Goal: Transaction & Acquisition: Purchase product/service

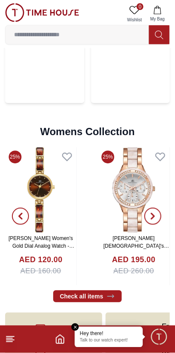
scroll to position [1875, 0]
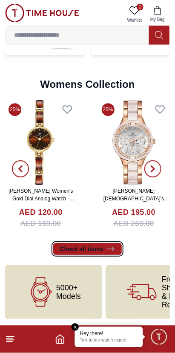
click at [92, 249] on link "Check all items" at bounding box center [87, 249] width 69 height 12
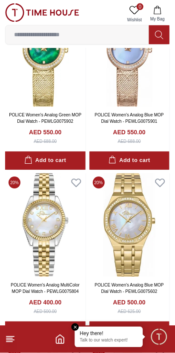
scroll to position [594, 0]
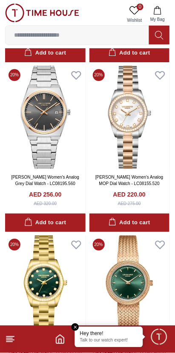
scroll to position [1551, 0]
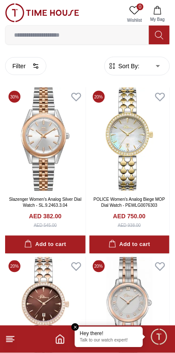
scroll to position [1551, 0]
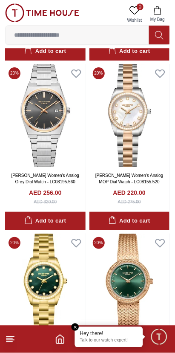
scroll to position [1550, 0]
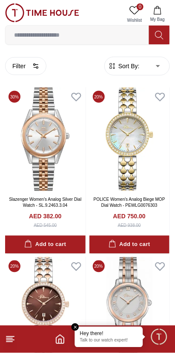
click at [165, 349] on footer at bounding box center [87, 339] width 175 height 27
click at [66, 37] on input at bounding box center [78, 34] width 144 height 17
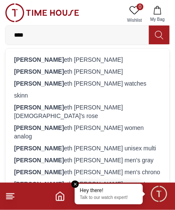
type input "****"
click at [54, 57] on div "[PERSON_NAME] eth [PERSON_NAME]" at bounding box center [88, 60] width 154 height 12
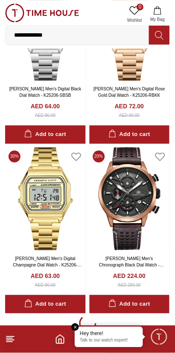
scroll to position [1469, 0]
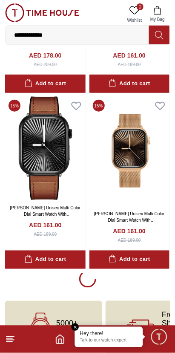
scroll to position [4917, 0]
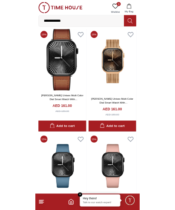
scroll to position [4954, 0]
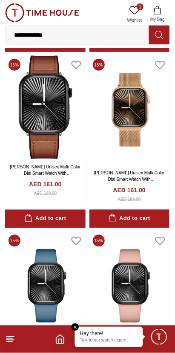
click at [71, 36] on input "**********" at bounding box center [78, 34] width 144 height 17
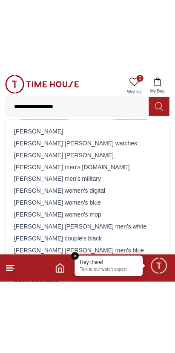
scroll to position [5015, 0]
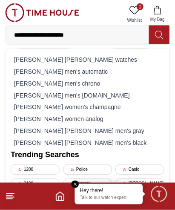
type input "**********"
click at [77, 147] on div "[PERSON_NAME] [PERSON_NAME] men's black" at bounding box center [88, 143] width 154 height 12
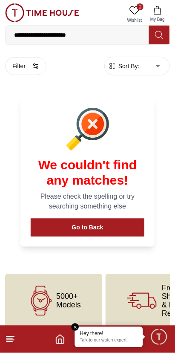
click at [96, 32] on input "**********" at bounding box center [78, 34] width 144 height 17
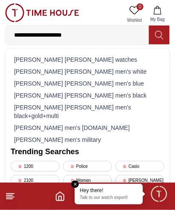
type input "**********"
click at [89, 57] on div "[PERSON_NAME] [PERSON_NAME] watches" at bounding box center [88, 60] width 154 height 12
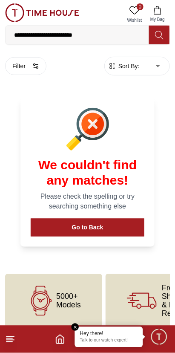
scroll to position [8, 0]
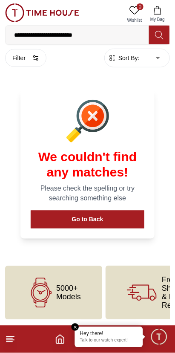
click at [100, 38] on input "**********" at bounding box center [78, 34] width 144 height 17
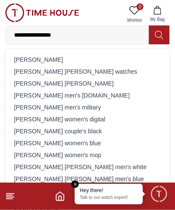
click at [50, 36] on input "**********" at bounding box center [78, 34] width 144 height 17
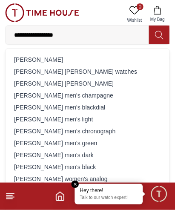
type input "**********"
click at [159, 27] on button at bounding box center [159, 35] width 20 height 19
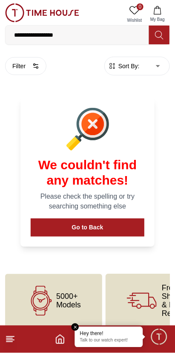
click at [60, 302] on span "5000+ Models" at bounding box center [68, 300] width 25 height 17
click at [50, 308] on icon at bounding box center [41, 301] width 30 height 30
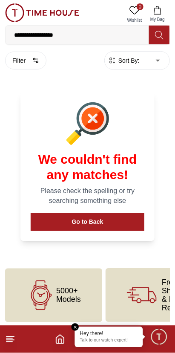
scroll to position [8, 0]
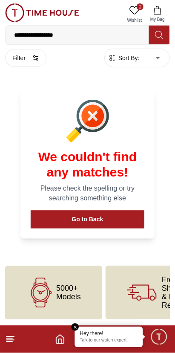
click at [39, 299] on icon at bounding box center [41, 293] width 30 height 30
click at [86, 37] on input "**********" at bounding box center [78, 34] width 144 height 17
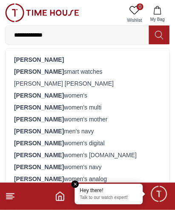
type input "**********"
click at [40, 58] on strong "[PERSON_NAME]" at bounding box center [39, 59] width 50 height 7
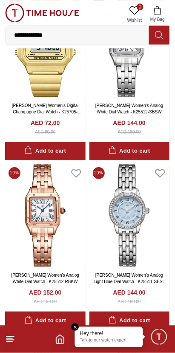
scroll to position [264, 0]
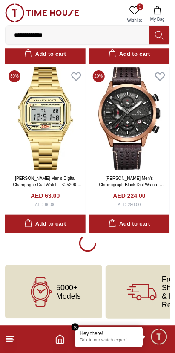
scroll to position [1551, 0]
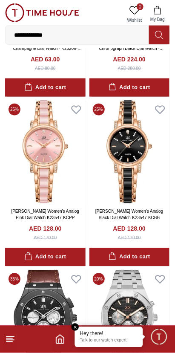
scroll to position [1685, 0]
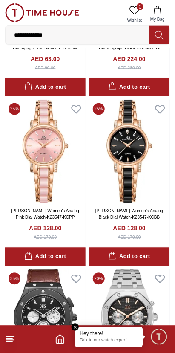
click at [37, 166] on img at bounding box center [45, 152] width 81 height 104
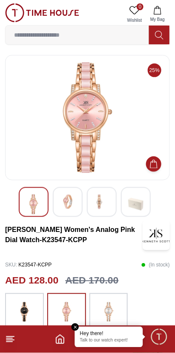
click at [62, 204] on img at bounding box center [67, 201] width 15 height 15
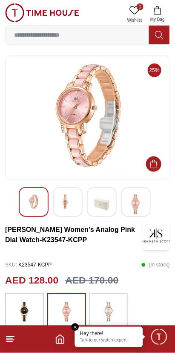
click at [71, 196] on img at bounding box center [67, 201] width 15 height 15
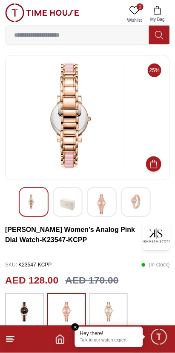
click at [102, 205] on img at bounding box center [101, 204] width 15 height 20
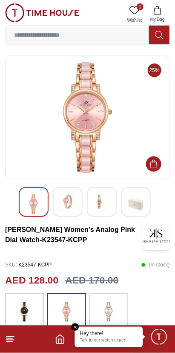
click at [140, 199] on img at bounding box center [135, 204] width 15 height 20
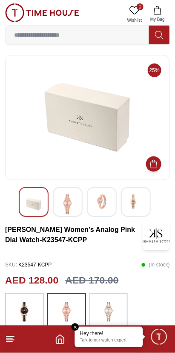
click at [29, 208] on img at bounding box center [33, 204] width 15 height 20
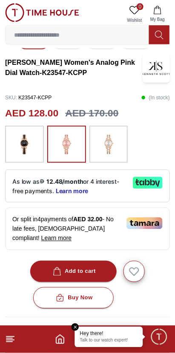
scroll to position [173, 0]
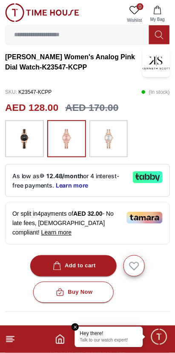
click at [85, 264] on div "Add to cart" at bounding box center [73, 266] width 45 height 10
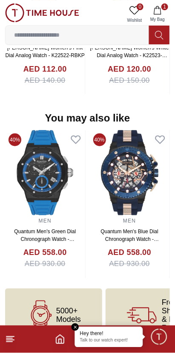
scroll to position [800, 0]
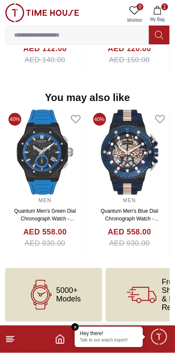
click at [58, 290] on span "5000+ Models" at bounding box center [68, 294] width 25 height 17
click at [70, 303] on div "5000+ Models" at bounding box center [53, 295] width 97 height 54
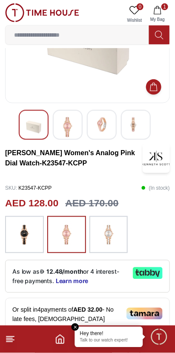
scroll to position [0, 0]
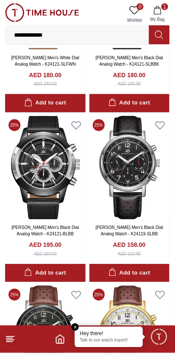
scroll to position [4216, 0]
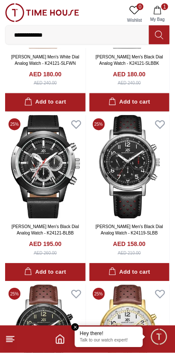
click at [144, 277] on div "Add to cart" at bounding box center [130, 273] width 42 height 10
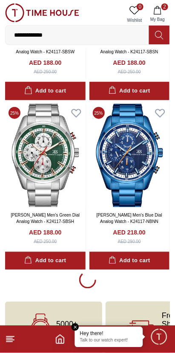
scroll to position [4907, 0]
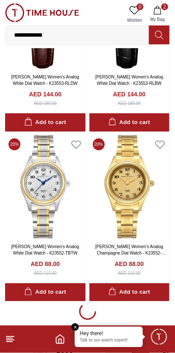
scroll to position [6573, 0]
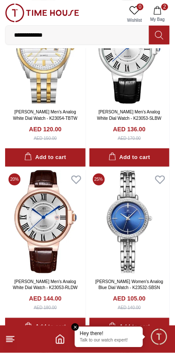
scroll to position [6877, 0]
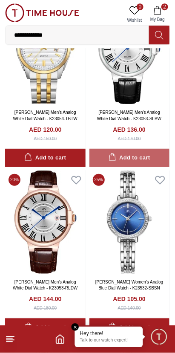
click at [154, 167] on button "Add to cart" at bounding box center [129, 158] width 81 height 18
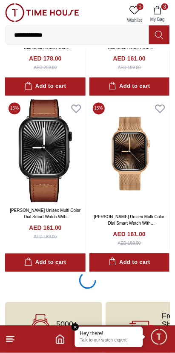
scroll to position [8309, 0]
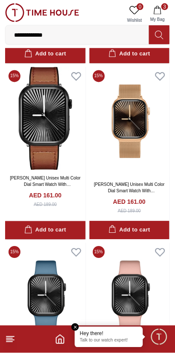
scroll to position [8346, 0]
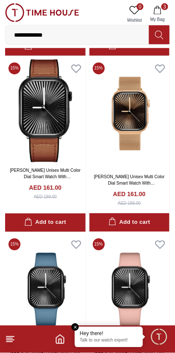
click at [61, 228] on div "Add to cart" at bounding box center [45, 223] width 42 height 10
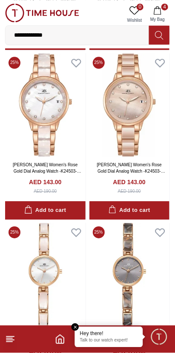
scroll to position [9212, 0]
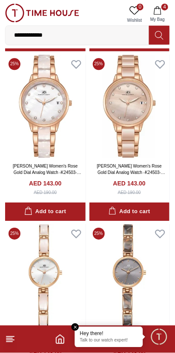
click at [150, 221] on button "Add to cart" at bounding box center [129, 211] width 81 height 18
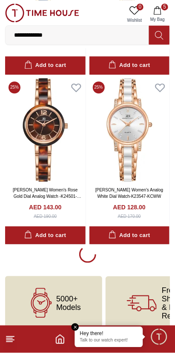
scroll to position [10045, 0]
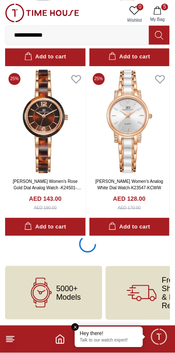
scroll to position [10067, 0]
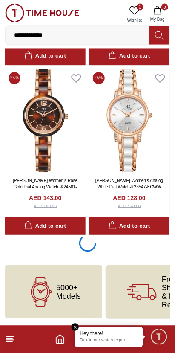
scroll to position [10067, 0]
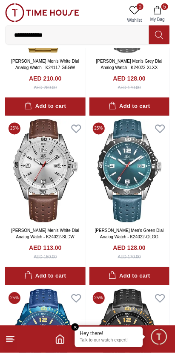
scroll to position [10336, 0]
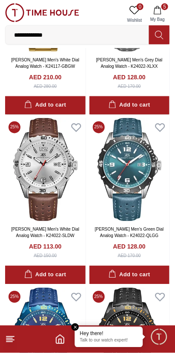
click at [145, 280] on div "Add to cart" at bounding box center [130, 275] width 42 height 10
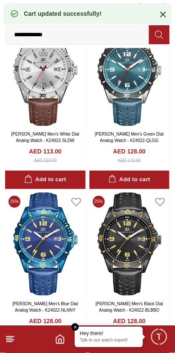
scroll to position [10424, 0]
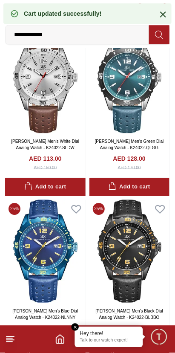
click at [157, 196] on button "Add to cart" at bounding box center [129, 187] width 81 height 18
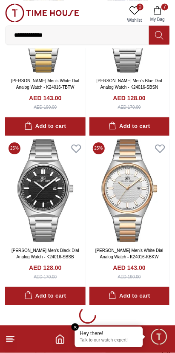
scroll to position [11674, 0]
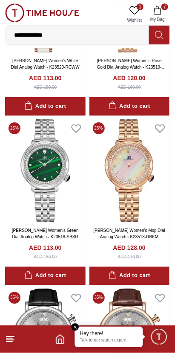
scroll to position [12210, 0]
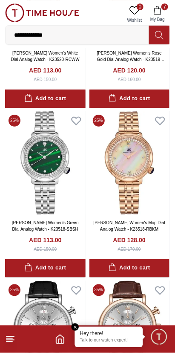
click at [150, 277] on button "Add to cart" at bounding box center [129, 268] width 81 height 18
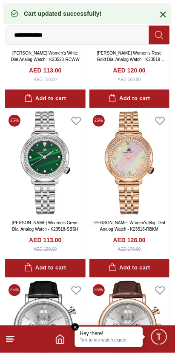
click at [70, 277] on button "Add to cart" at bounding box center [45, 268] width 81 height 18
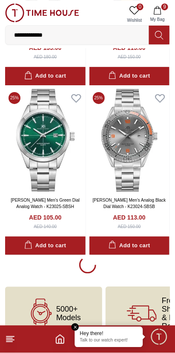
scroll to position [13422, 0]
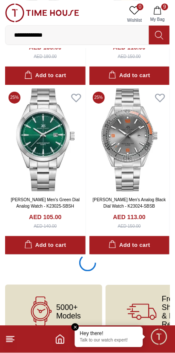
click at [51, 250] on div "Add to cart" at bounding box center [45, 245] width 42 height 10
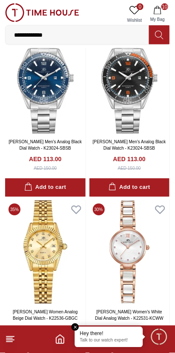
scroll to position [13649, 0]
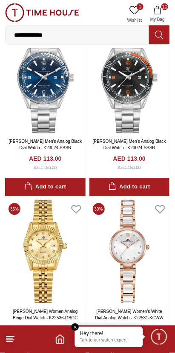
click at [53, 192] on div "Add to cart" at bounding box center [45, 187] width 42 height 10
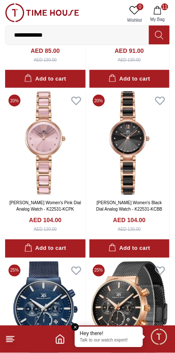
scroll to position [13928, 0]
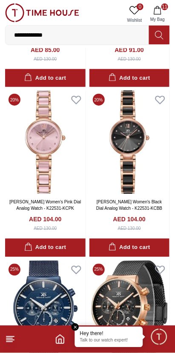
click at [57, 253] on div "Add to cart" at bounding box center [45, 248] width 42 height 10
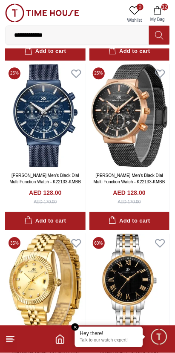
scroll to position [14131, 0]
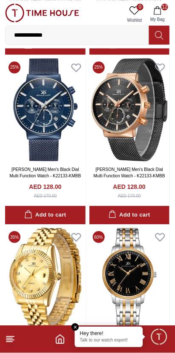
click at [155, 224] on button "Add to cart" at bounding box center [129, 215] width 81 height 18
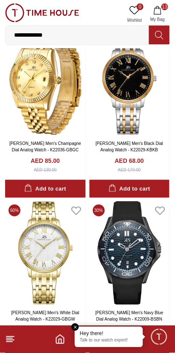
scroll to position [14326, 0]
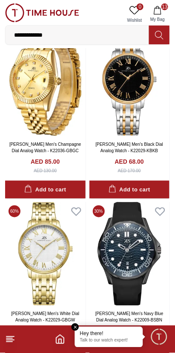
click at [155, 199] on button "Add to cart" at bounding box center [129, 190] width 81 height 18
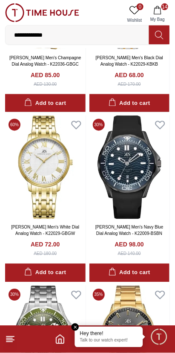
scroll to position [14412, 0]
click at [140, 278] on div "Add to cart" at bounding box center [130, 273] width 42 height 10
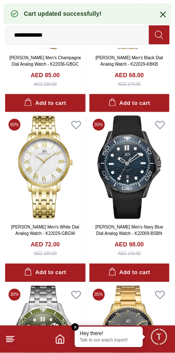
scroll to position [14508, 0]
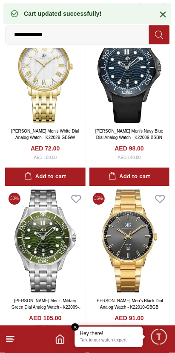
click at [62, 182] on div "Add to cart" at bounding box center [45, 177] width 42 height 10
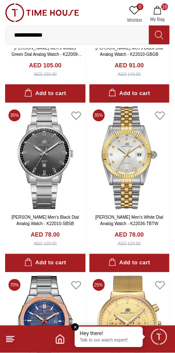
scroll to position [14761, 0]
click at [61, 268] on div "Add to cart" at bounding box center [45, 263] width 42 height 10
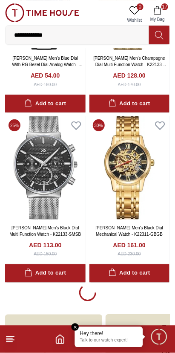
scroll to position [15095, 0]
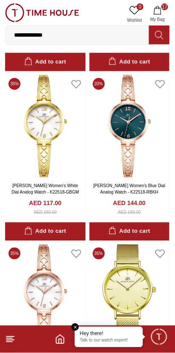
scroll to position [15981, 0]
click at [144, 178] on img at bounding box center [129, 127] width 81 height 104
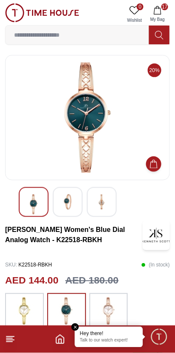
click at [69, 209] on div at bounding box center [68, 202] width 30 height 30
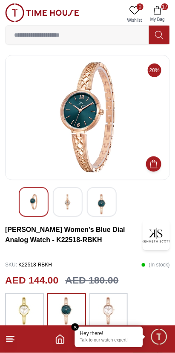
click at [107, 200] on img at bounding box center [101, 204] width 15 height 20
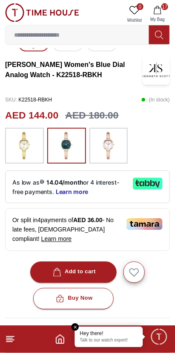
scroll to position [166, 0]
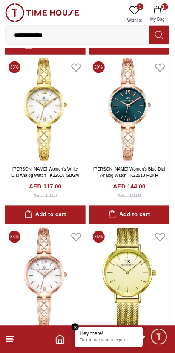
scroll to position [15998, 0]
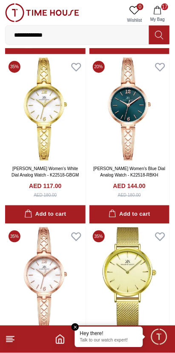
click at [146, 219] on div "Add to cart" at bounding box center [130, 215] width 42 height 10
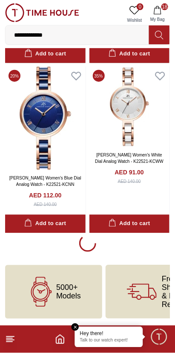
scroll to position [16872, 0]
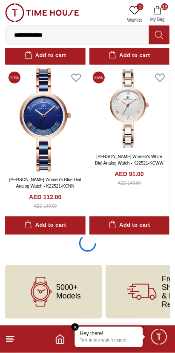
scroll to position [16871, 0]
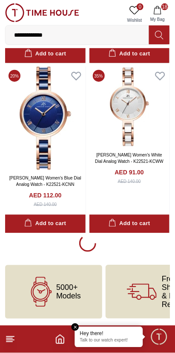
scroll to position [16837, 0]
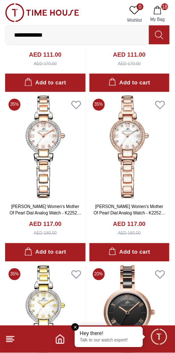
scroll to position [16332, 0]
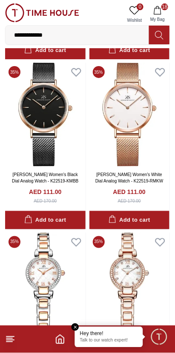
click at [130, 225] on div "Add to cart" at bounding box center [130, 220] width 42 height 10
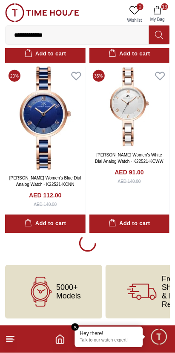
scroll to position [16872, 0]
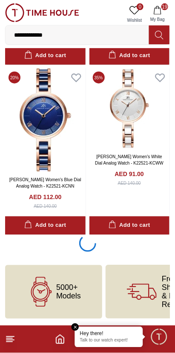
scroll to position [16871, 0]
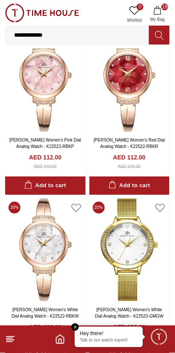
scroll to position [17045, 0]
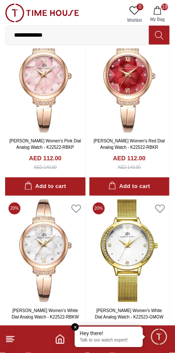
click at [150, 191] on div "Add to cart" at bounding box center [130, 187] width 42 height 10
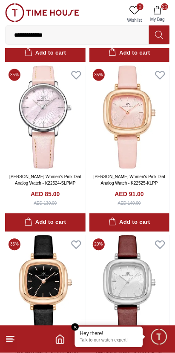
scroll to position [17690, 0]
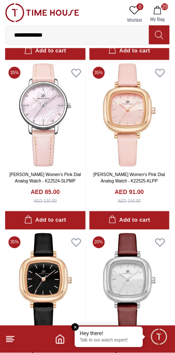
click at [60, 225] on div "Add to cart" at bounding box center [45, 221] width 42 height 10
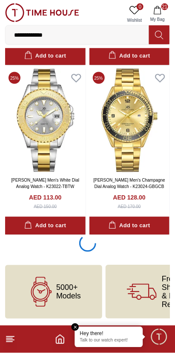
scroll to position [18572, 0]
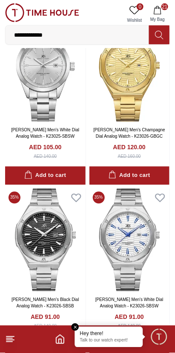
scroll to position [18923, 0]
click at [61, 181] on div "Add to cart" at bounding box center [45, 176] width 42 height 10
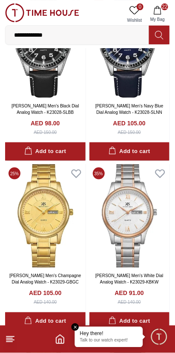
scroll to position [19631, 0]
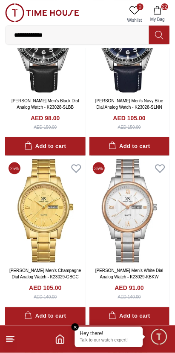
click at [64, 151] on div "Add to cart" at bounding box center [45, 146] width 42 height 10
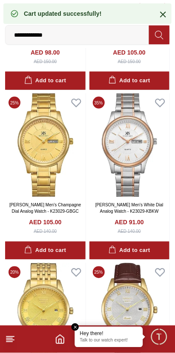
scroll to position [19704, 0]
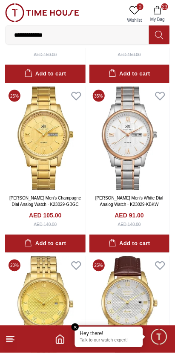
click at [140, 249] on div "Add to cart" at bounding box center [130, 244] width 42 height 10
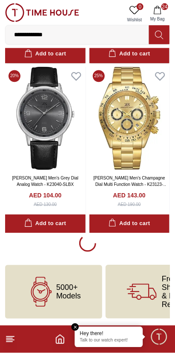
scroll to position [20233, 0]
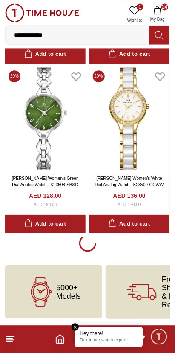
scroll to position [21937, 0]
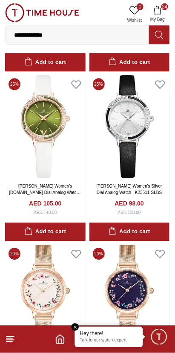
scroll to position [22608, 0]
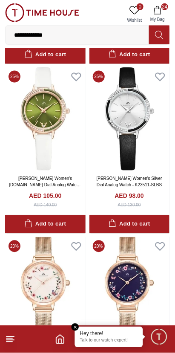
click at [149, 229] on div "Add to cart" at bounding box center [130, 224] width 42 height 10
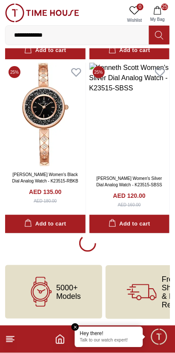
scroll to position [23658, 0]
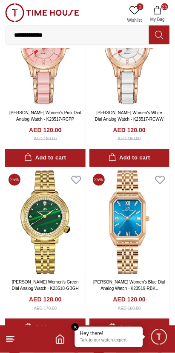
scroll to position [24206, 0]
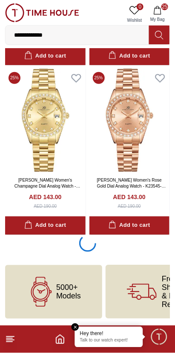
scroll to position [27080, 0]
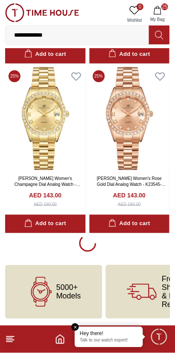
scroll to position [27082, 0]
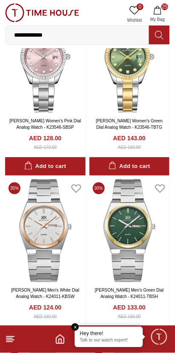
scroll to position [27423, 0]
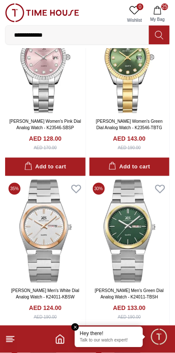
click at [60, 172] on div "Add to cart" at bounding box center [45, 167] width 42 height 10
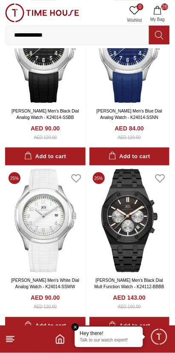
scroll to position [27771, 0]
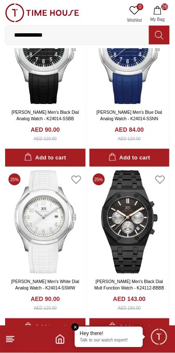
click at [150, 167] on button "Add to cart" at bounding box center [129, 158] width 81 height 18
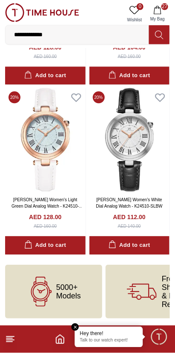
scroll to position [30132, 0]
click at [157, 16] on span "My Bag" at bounding box center [157, 19] width 21 height 6
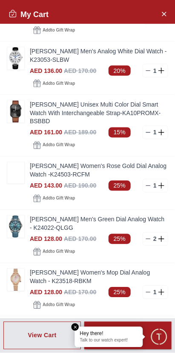
scroll to position [0, 0]
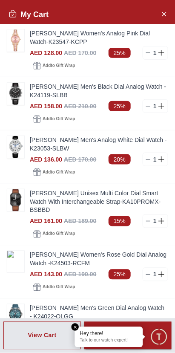
click at [165, 15] on icon "Close Account" at bounding box center [164, 14] width 7 height 11
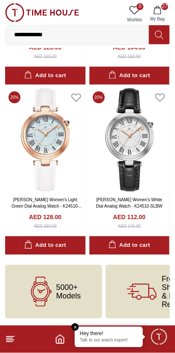
click at [139, 14] on icon at bounding box center [135, 10] width 10 height 10
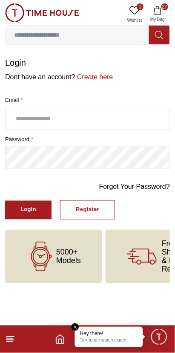
click at [64, 340] on icon "Home" at bounding box center [60, 339] width 10 height 10
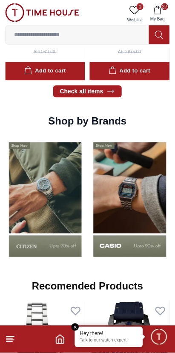
scroll to position [593, 0]
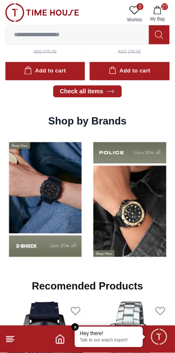
click at [123, 215] on img at bounding box center [130, 200] width 81 height 126
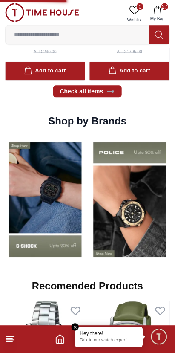
click at [56, 230] on img at bounding box center [45, 200] width 81 height 126
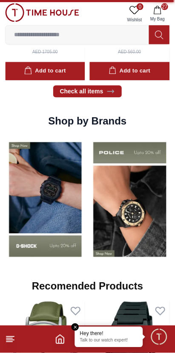
click at [38, 168] on img at bounding box center [45, 200] width 81 height 126
click at [42, 169] on img at bounding box center [45, 200] width 81 height 126
click at [44, 188] on img at bounding box center [45, 200] width 81 height 126
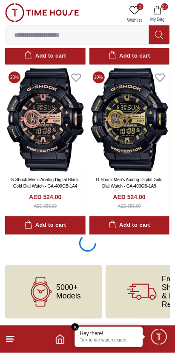
scroll to position [1773, 0]
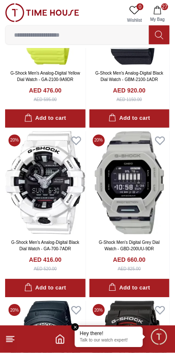
scroll to position [2563, 0]
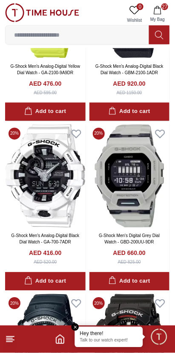
scroll to position [1773, 0]
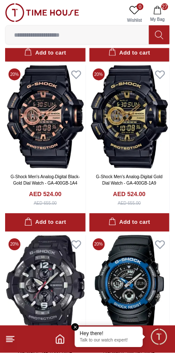
click at [160, 9] on icon "button" at bounding box center [157, 10] width 9 height 9
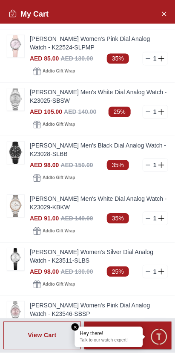
scroll to position [1016, 0]
